Goal: Task Accomplishment & Management: Manage account settings

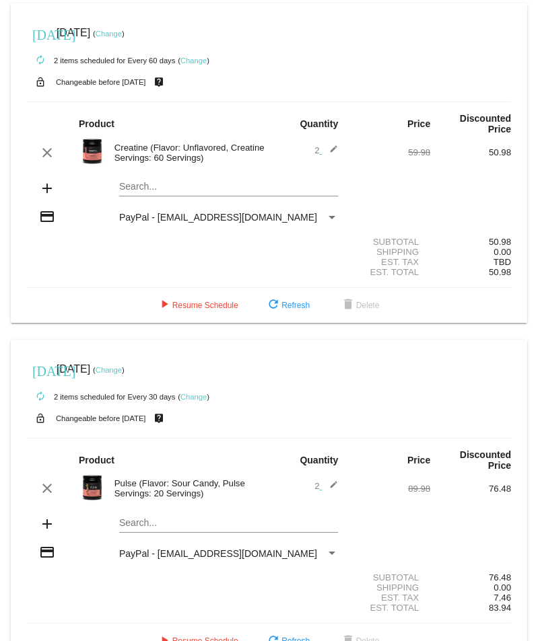
click at [326, 151] on mat-icon "edit" at bounding box center [330, 153] width 16 height 16
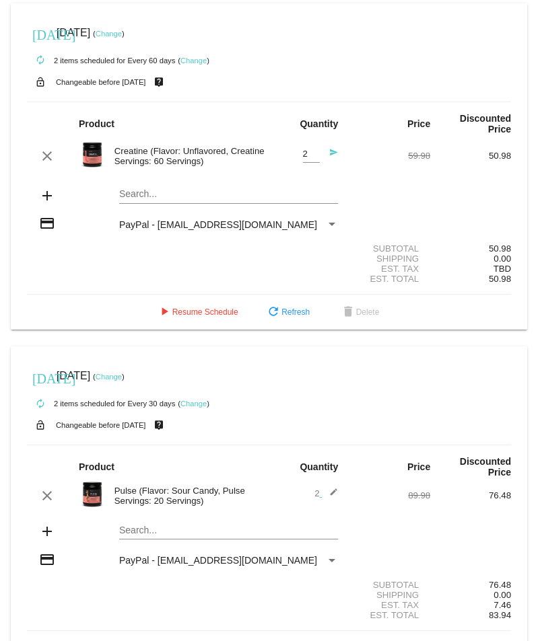
click at [322, 152] on mat-icon "send" at bounding box center [330, 156] width 16 height 16
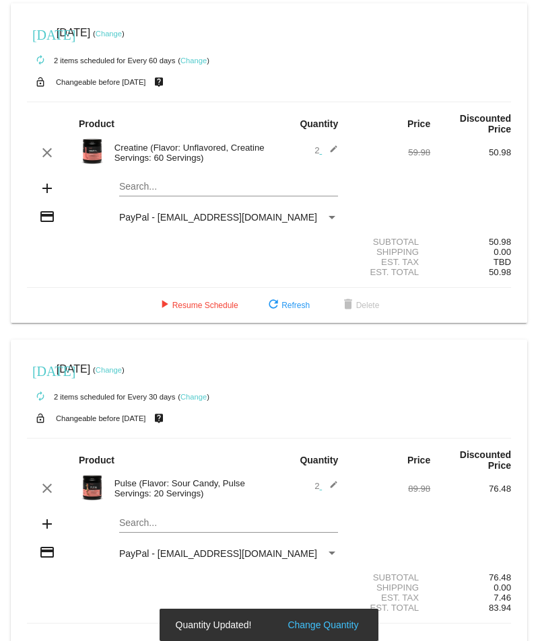
click at [328, 150] on mat-icon "edit" at bounding box center [330, 153] width 16 height 16
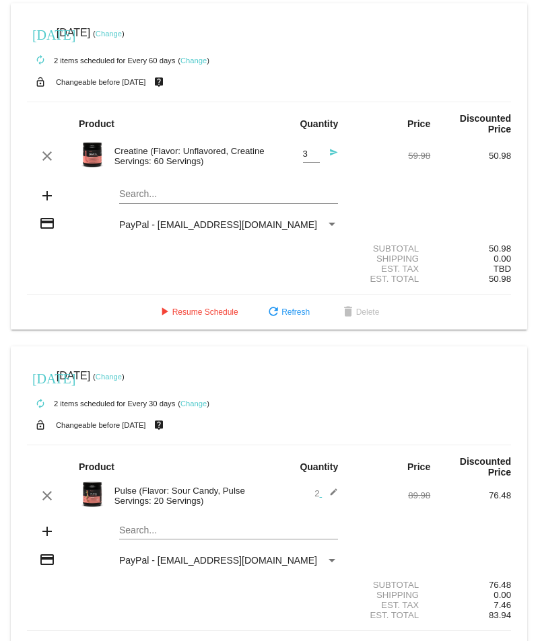
click at [307, 154] on input "3" at bounding box center [311, 154] width 17 height 10
type input "4"
click at [307, 153] on input "4" at bounding box center [311, 154] width 17 height 10
click at [265, 311] on mat-icon "refresh" at bounding box center [273, 313] width 16 height 16
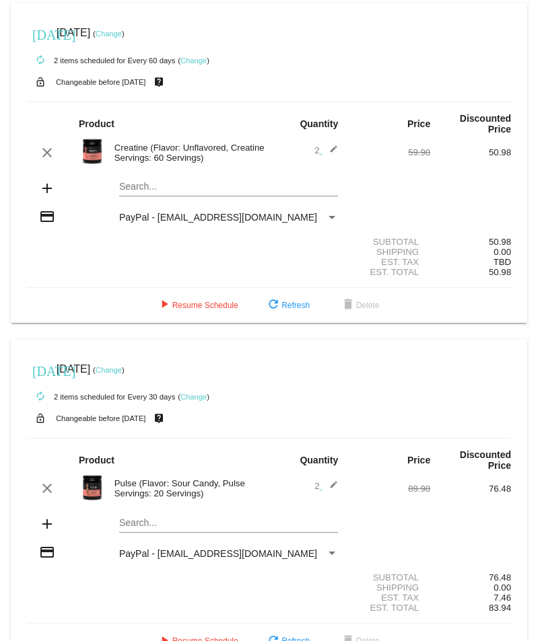
click at [327, 150] on mat-icon "edit" at bounding box center [330, 153] width 16 height 16
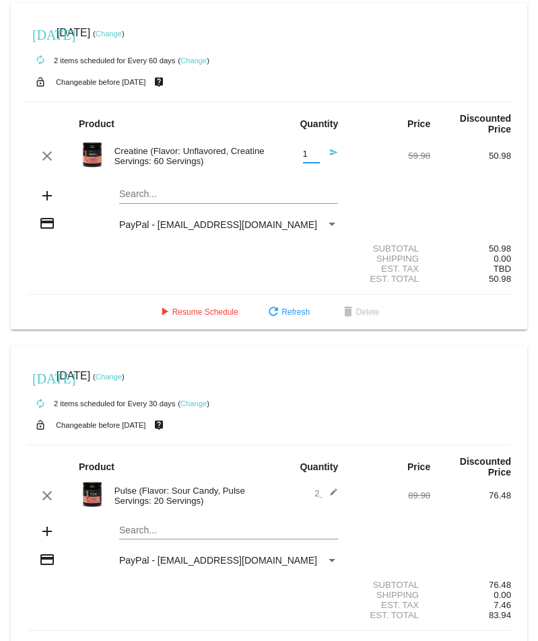
click at [310, 157] on input "1" at bounding box center [311, 154] width 17 height 10
click at [309, 150] on input "2" at bounding box center [311, 154] width 17 height 10
click at [309, 150] on input "3" at bounding box center [311, 154] width 17 height 10
type input "4"
click at [309, 151] on input "4" at bounding box center [311, 154] width 17 height 10
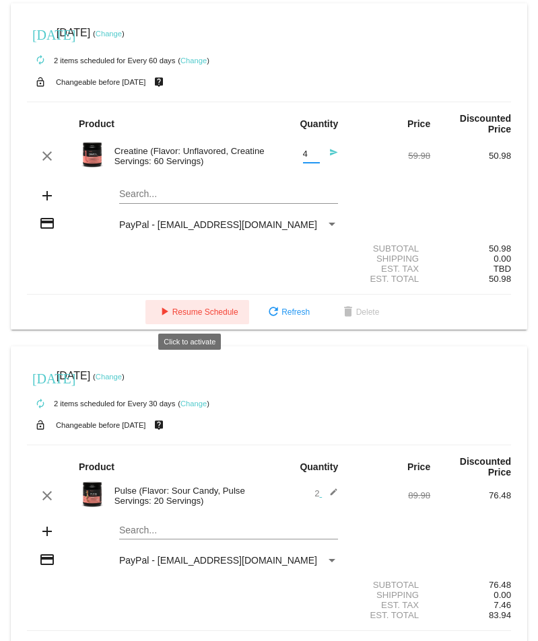
click at [199, 304] on button "play_arrow Resume Schedule" at bounding box center [197, 312] width 104 height 24
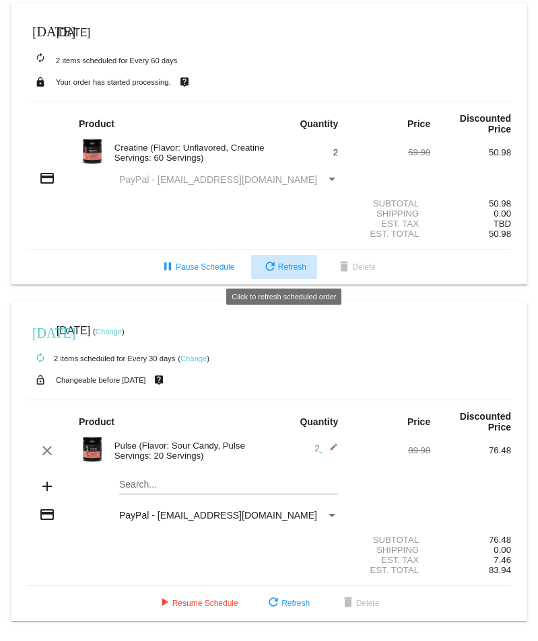
click at [285, 270] on span "refresh Refresh" at bounding box center [284, 266] width 44 height 9
click at [90, 35] on span "[DATE]" at bounding box center [74, 32] width 34 height 11
